Goal: Navigation & Orientation: Find specific page/section

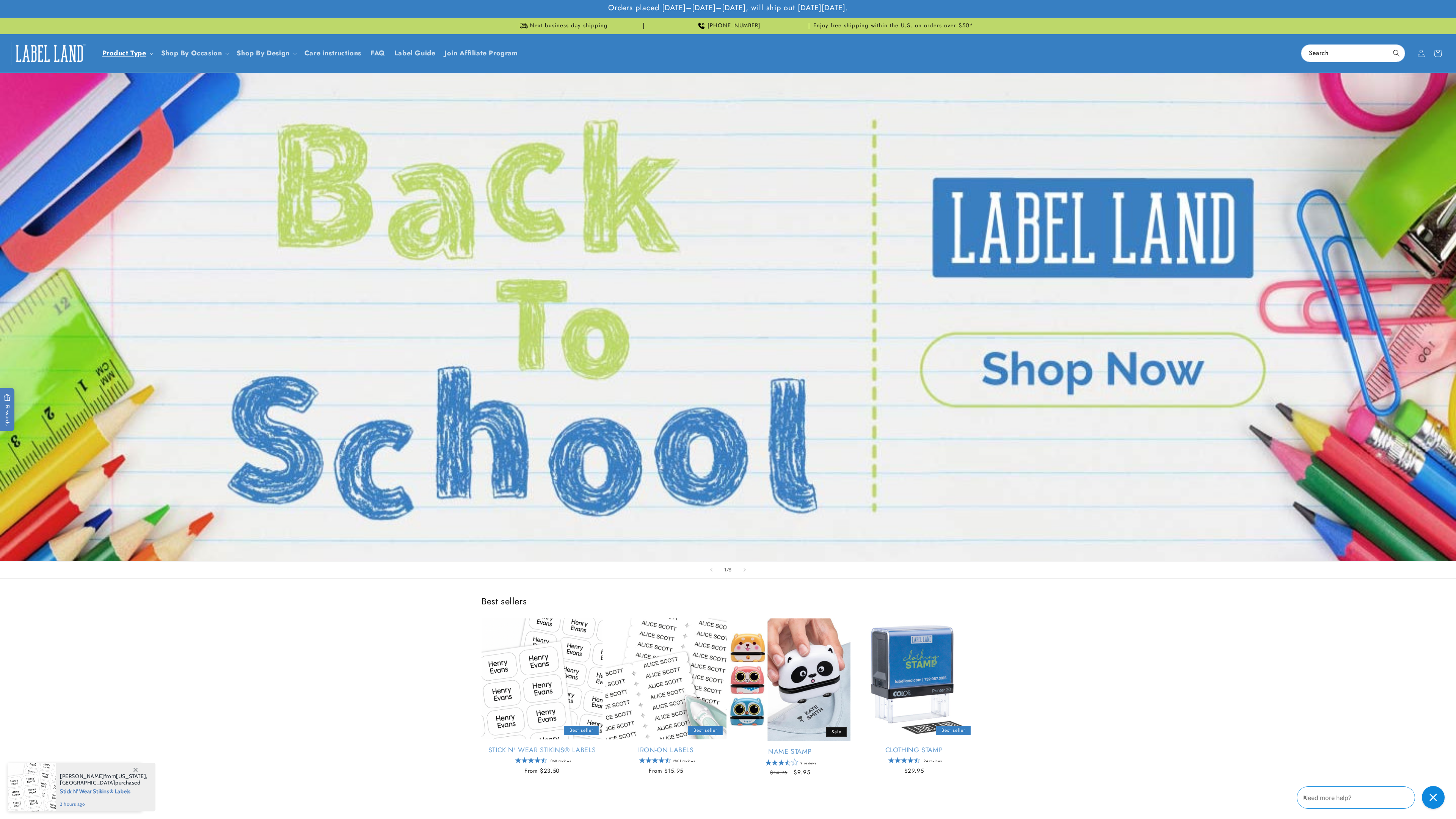
click at [124, 56] on link "Product Type" at bounding box center [124, 53] width 44 height 10
